Goal: Task Accomplishment & Management: Complete application form

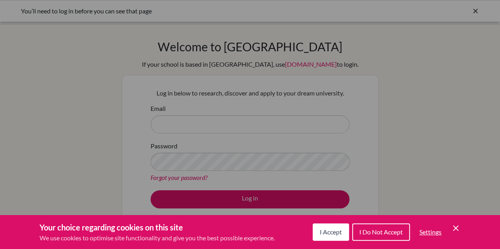
click at [458, 226] on icon "Cookie Control Close Icon" at bounding box center [455, 228] width 9 height 9
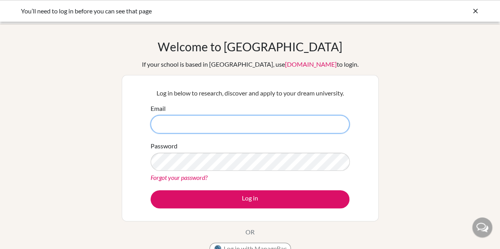
click at [162, 126] on input "Email" at bounding box center [250, 124] width 199 height 18
type input "parashurama.h@gsis.ac.in"
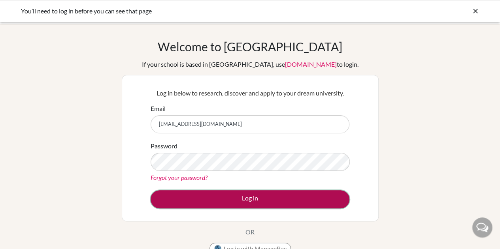
click at [205, 203] on button "Log in" at bounding box center [250, 200] width 199 height 18
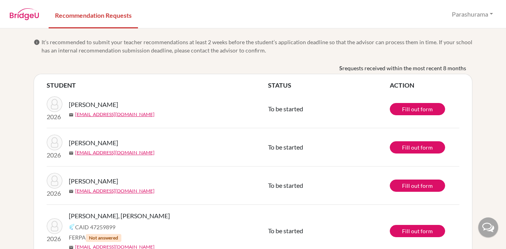
scroll to position [75, 0]
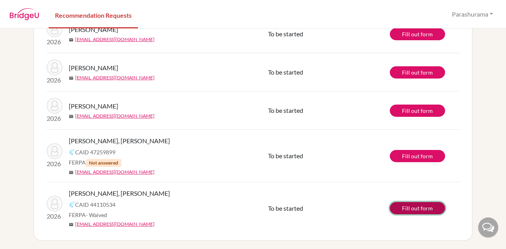
click at [418, 207] on link "Fill out form" at bounding box center [417, 208] width 55 height 12
